Goal: Check status

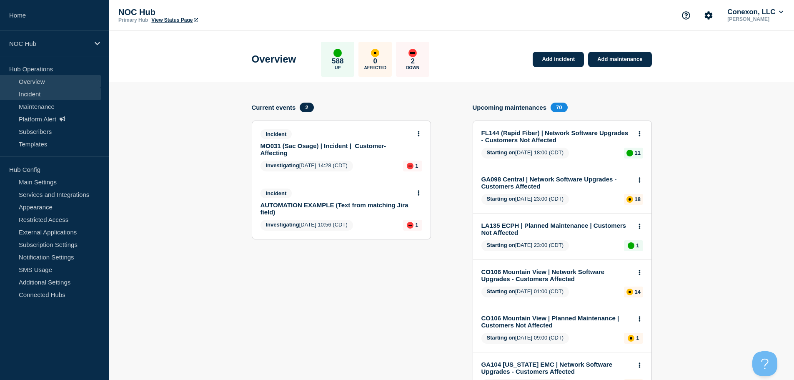
click at [38, 88] on link "Incident" at bounding box center [50, 94] width 101 height 13
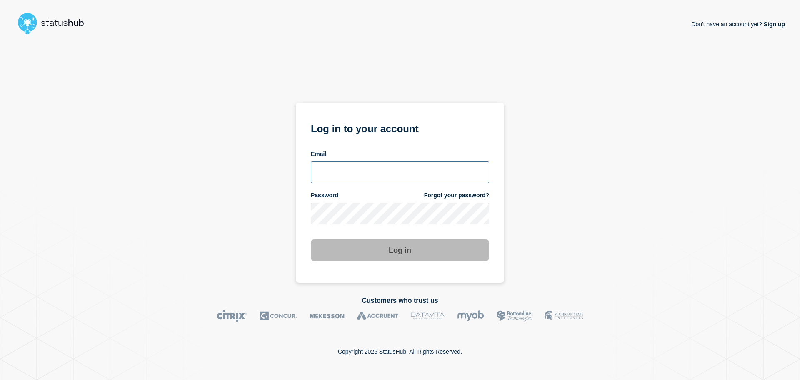
type input "[EMAIL_ADDRESS][DOMAIN_NAME]"
click at [391, 251] on button "Log in" at bounding box center [400, 250] width 178 height 22
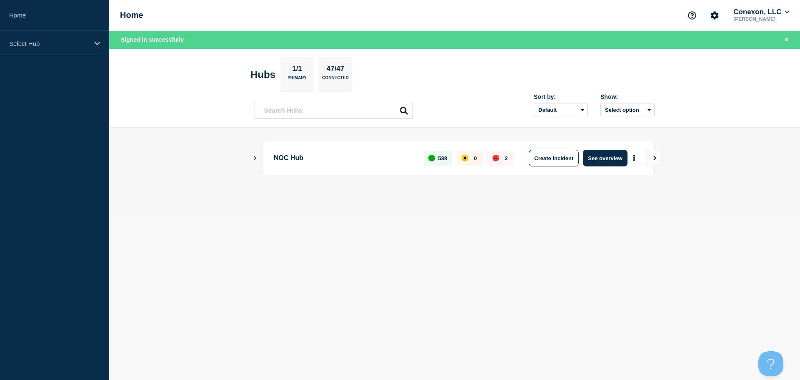
click at [473, 105] on div "Sort by: Default Last added Last updated Most active A-Z Show: Select option" at bounding box center [455, 107] width 400 height 25
click at [610, 153] on button "See overview" at bounding box center [605, 158] width 44 height 17
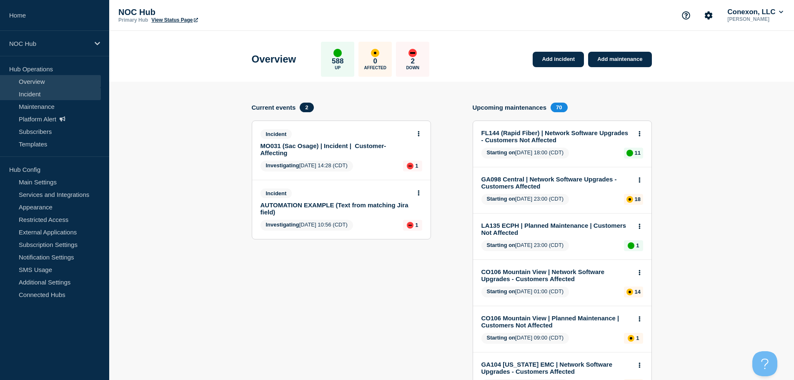
click at [58, 95] on link "Incident" at bounding box center [50, 94] width 101 height 13
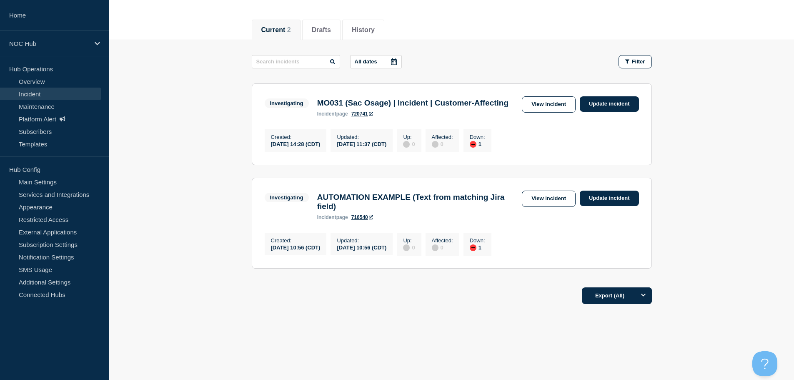
scroll to position [108, 0]
